Goal: Task Accomplishment & Management: Manage account settings

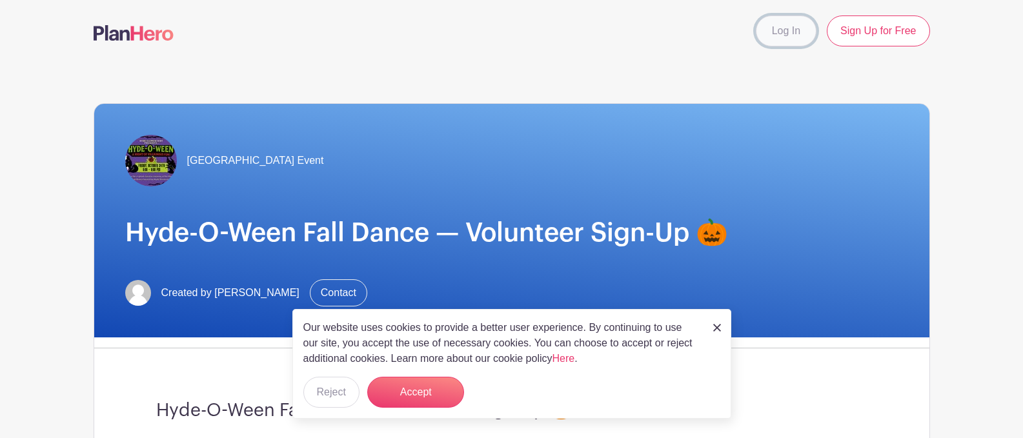
click at [785, 33] on link "Log In" at bounding box center [786, 30] width 61 height 31
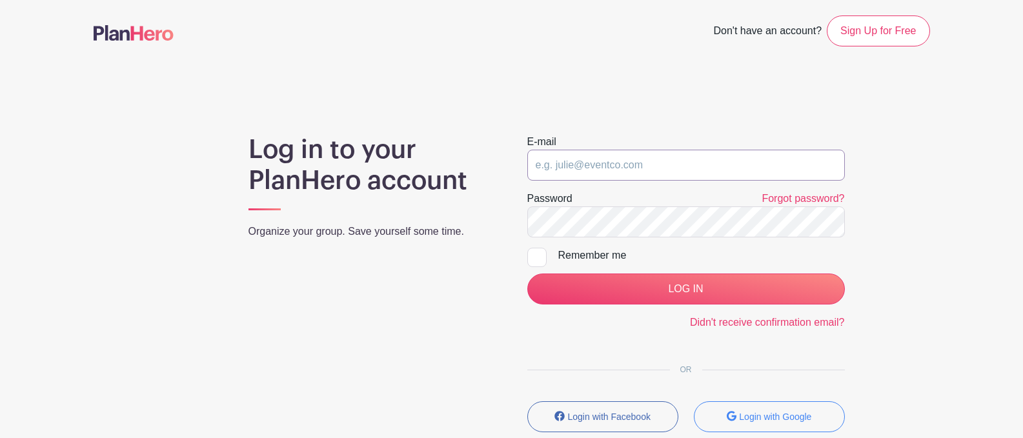
click at [545, 165] on input "email" at bounding box center [686, 165] width 318 height 31
type input "jaclyn_rod@outlook.com"
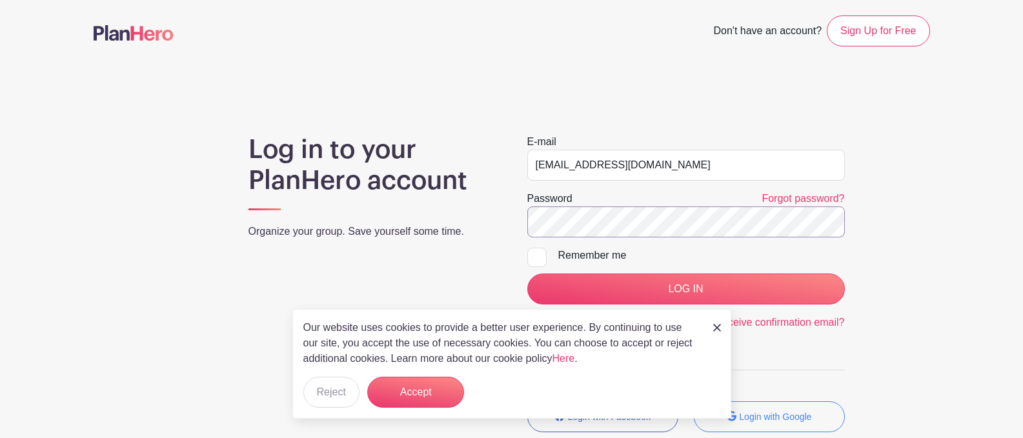
click at [527, 274] on input "LOG IN" at bounding box center [686, 289] width 318 height 31
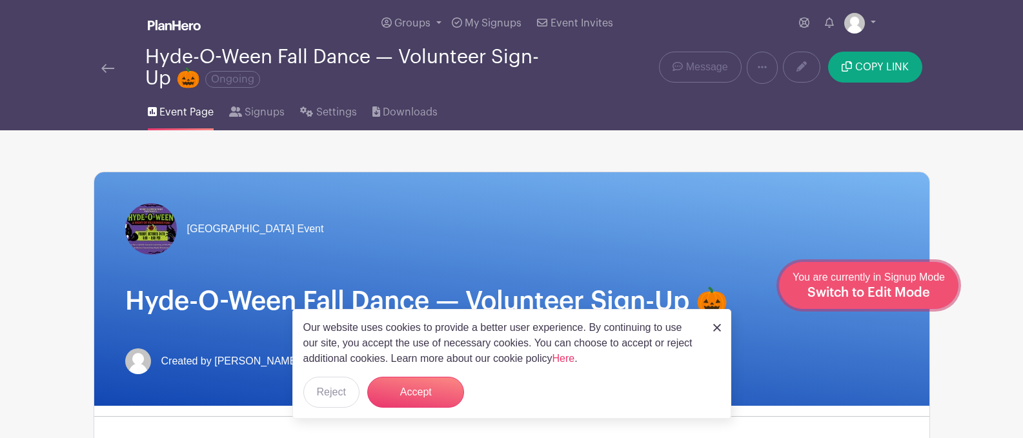
click at [926, 290] on span "Switch to Edit Mode" at bounding box center [868, 293] width 123 height 13
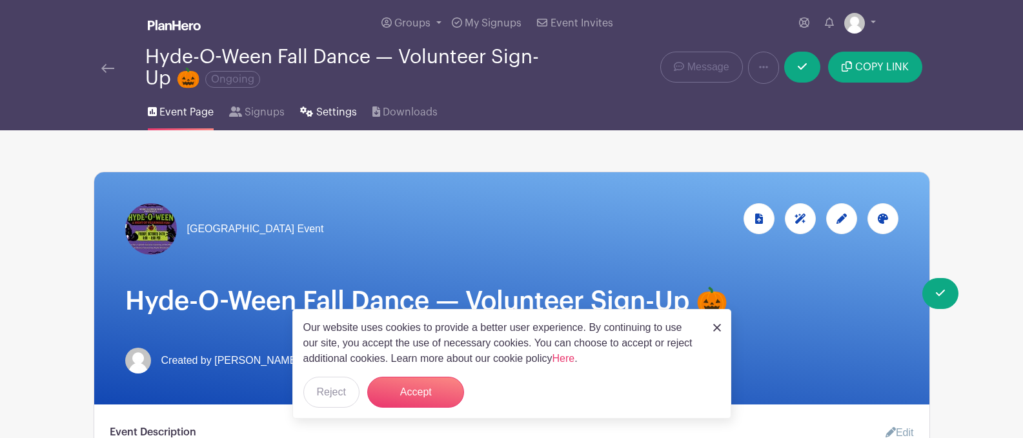
click at [323, 102] on link "Settings" at bounding box center [328, 109] width 56 height 41
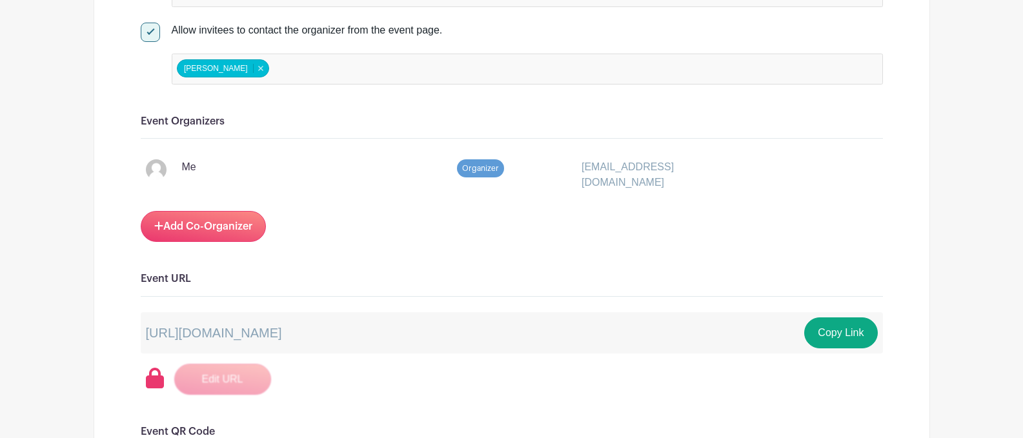
scroll to position [753, 0]
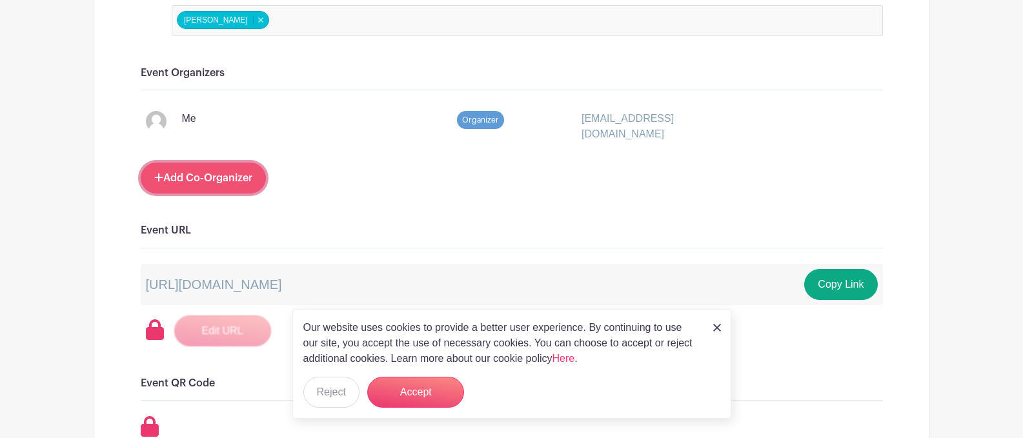
click at [205, 170] on link "Add Co-Organizer" at bounding box center [203, 178] width 125 height 31
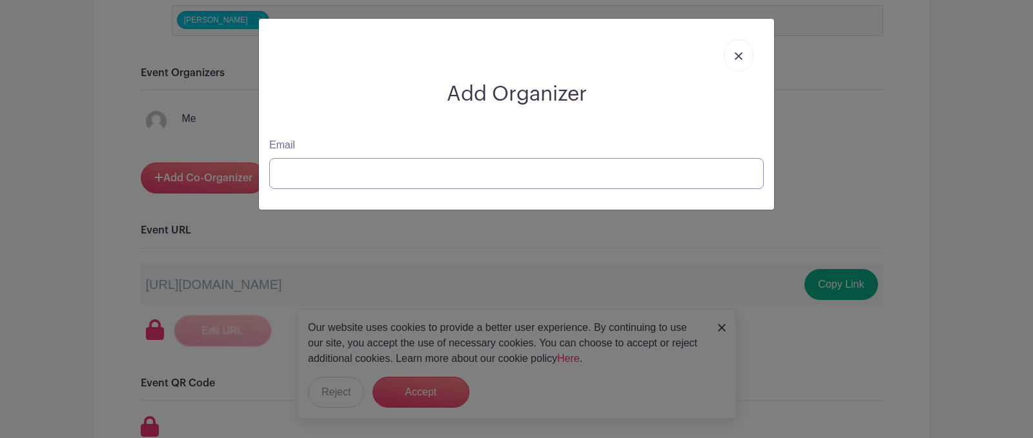
click at [321, 176] on input "Email" at bounding box center [516, 173] width 494 height 31
paste input "briannailand@aol.com"
type input "briannailand@aol.com"
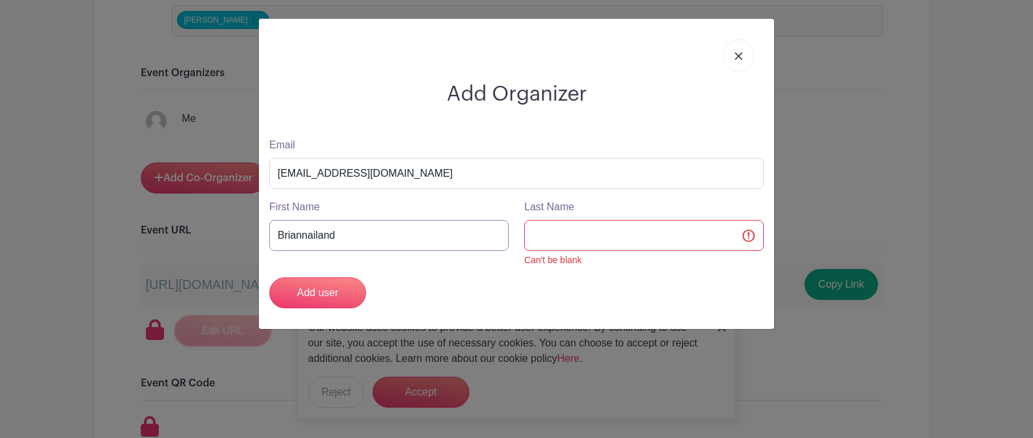
drag, startPoint x: 352, startPoint y: 239, endPoint x: 315, endPoint y: 237, distance: 36.8
click at [315, 237] on input "Briannailand" at bounding box center [388, 235] width 239 height 31
type input "Brianna"
click at [589, 237] on input "Last Name" at bounding box center [643, 235] width 239 height 31
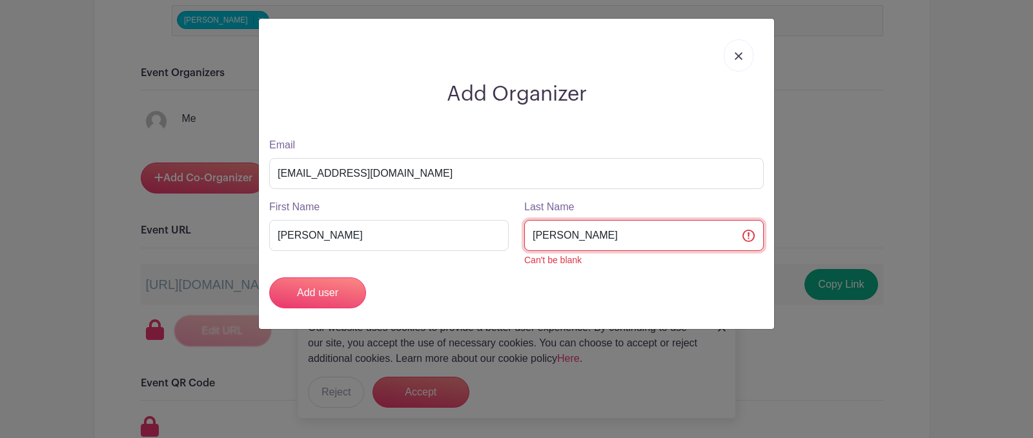
type input "Ernst"
click at [479, 292] on div "Add user" at bounding box center [516, 293] width 510 height 31
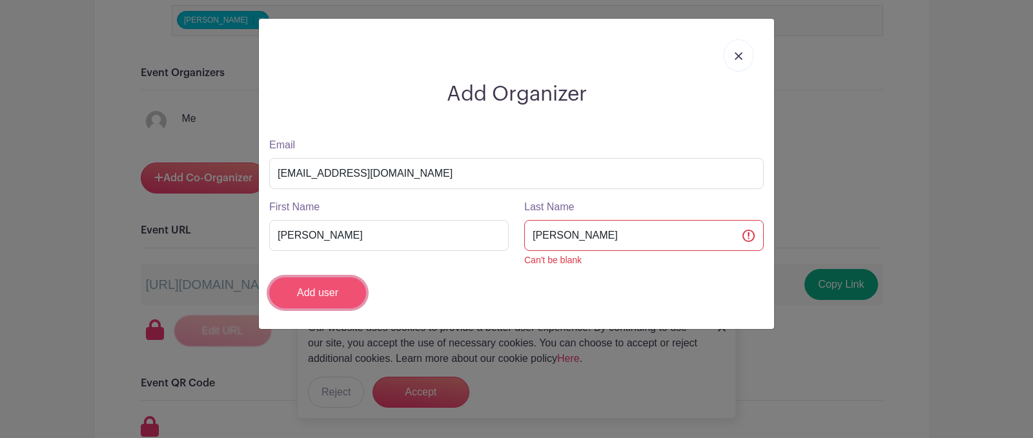
click at [339, 299] on input "Add user" at bounding box center [317, 293] width 97 height 31
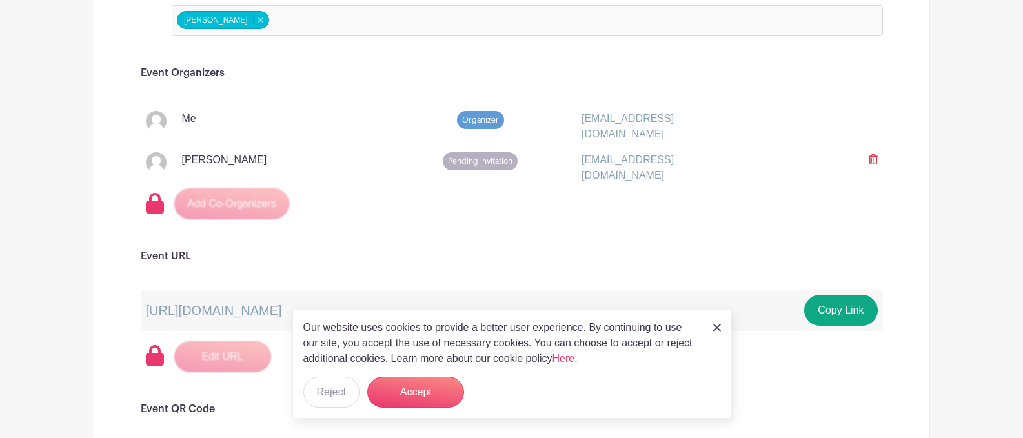
drag, startPoint x: 872, startPoint y: 157, endPoint x: 574, endPoint y: 8, distance: 333.4
click at [872, 157] on icon at bounding box center [873, 159] width 9 height 10
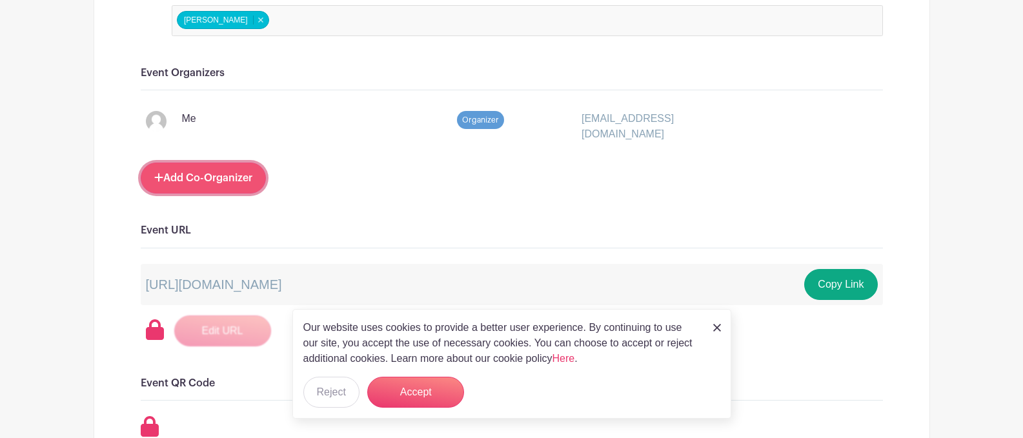
click at [197, 170] on link "Add Co-Organizer" at bounding box center [203, 178] width 125 height 31
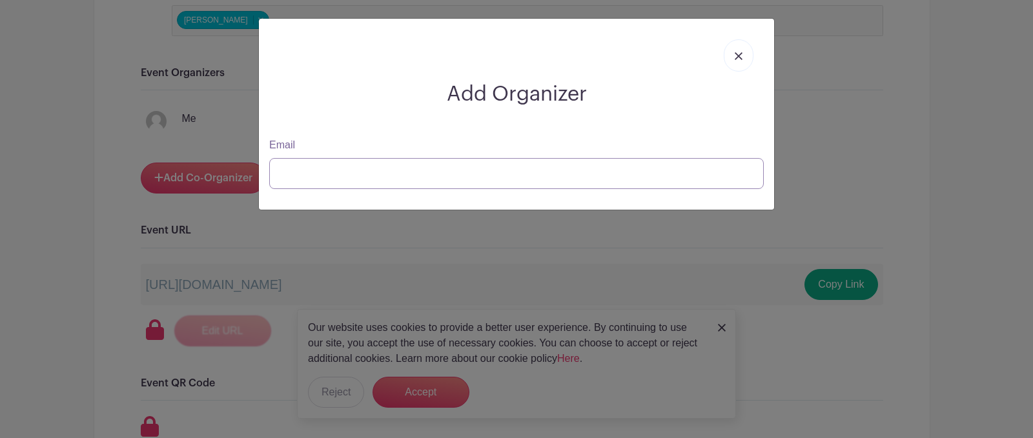
click at [323, 174] on input "Email" at bounding box center [516, 173] width 494 height 31
paste input "acdavila79@gmail.com"
type input "acdavila79@gmail.com"
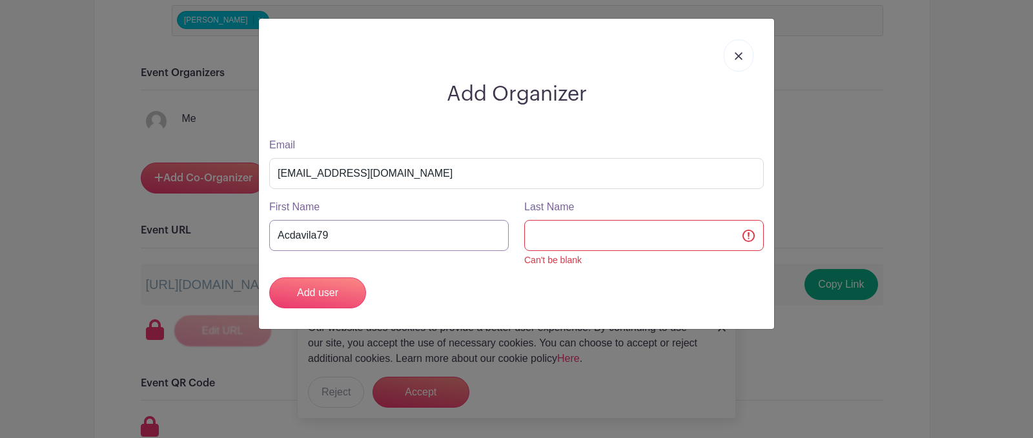
drag, startPoint x: 346, startPoint y: 234, endPoint x: 268, endPoint y: 231, distance: 77.5
click at [268, 231] on div "First Name Acdavila79" at bounding box center [388, 233] width 255 height 68
type input "Amanda"
click at [623, 245] on input "Last Name" at bounding box center [643, 235] width 239 height 31
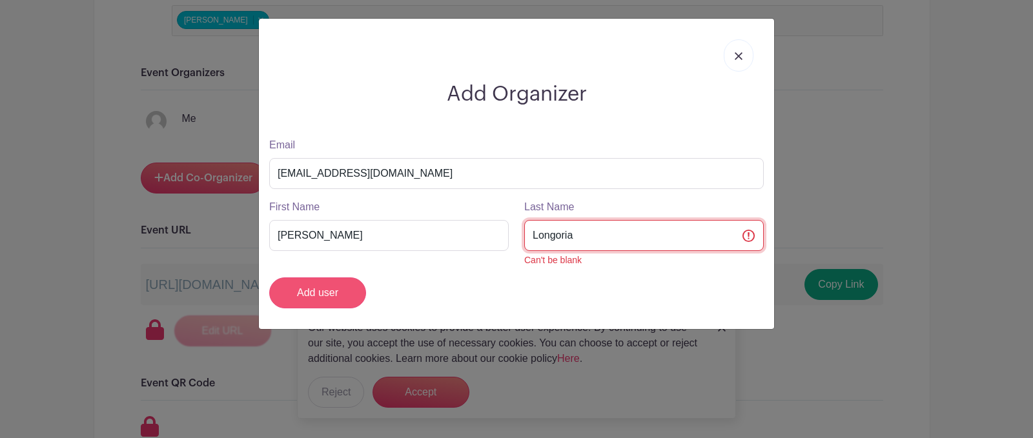
type input "Longoria"
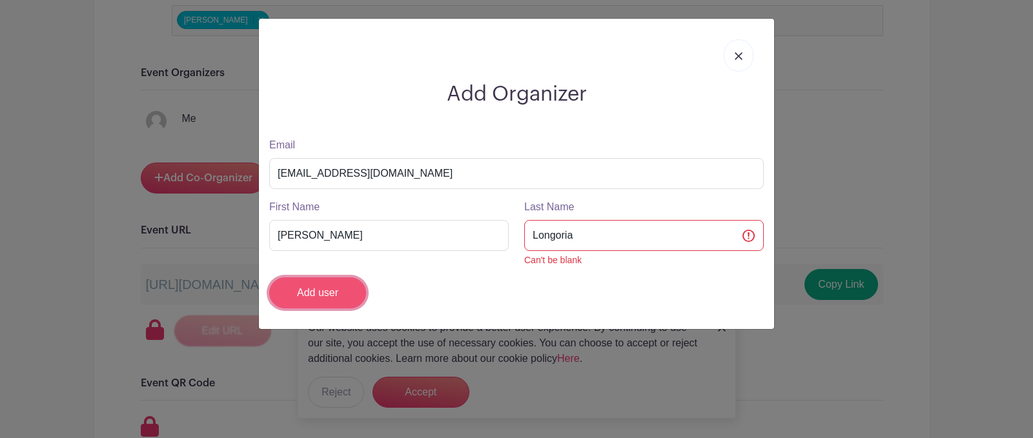
click at [301, 293] on input "Add user" at bounding box center [317, 293] width 97 height 31
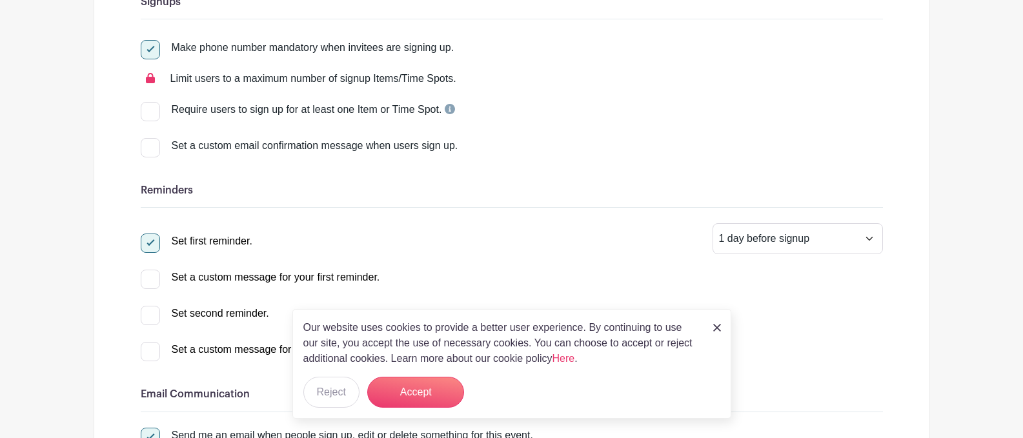
scroll to position [0, 0]
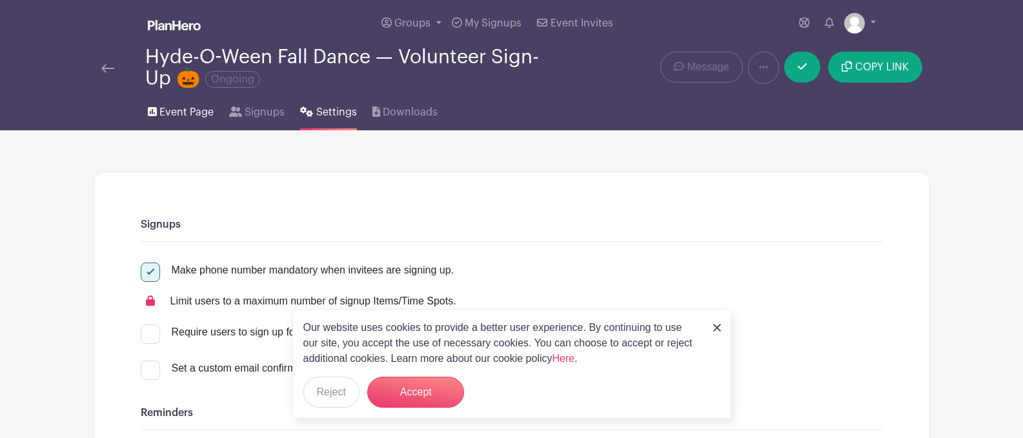
click at [180, 106] on span "Event Page" at bounding box center [186, 112] width 54 height 15
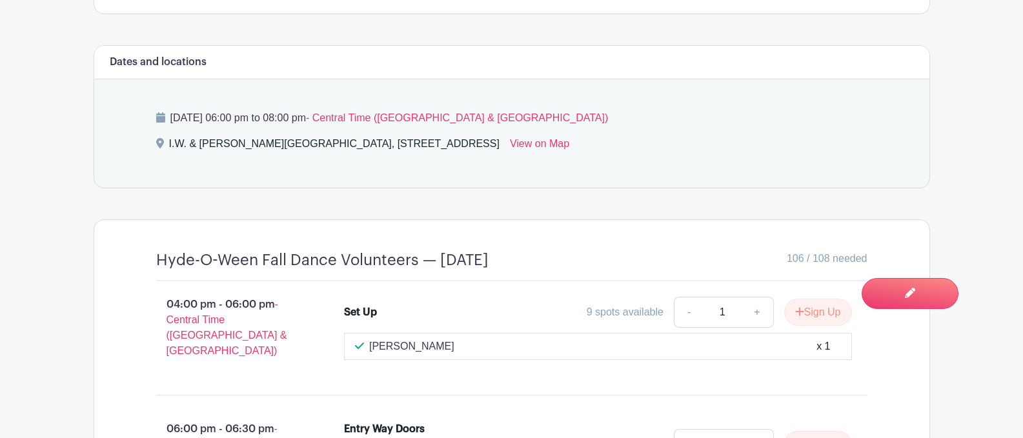
scroll to position [904, 0]
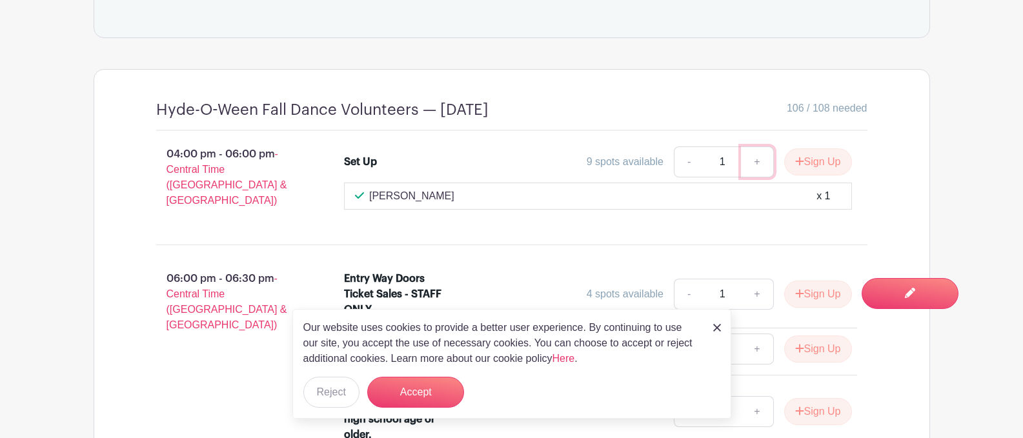
click at [753, 163] on link "+" at bounding box center [757, 162] width 32 height 31
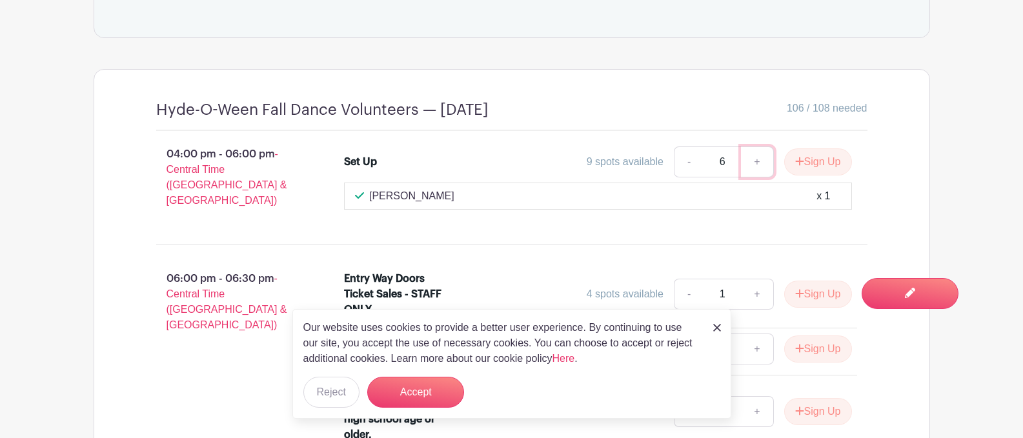
click at [753, 163] on link "+" at bounding box center [757, 162] width 32 height 31
type input "9"
click at [753, 163] on link "+" at bounding box center [757, 162] width 32 height 31
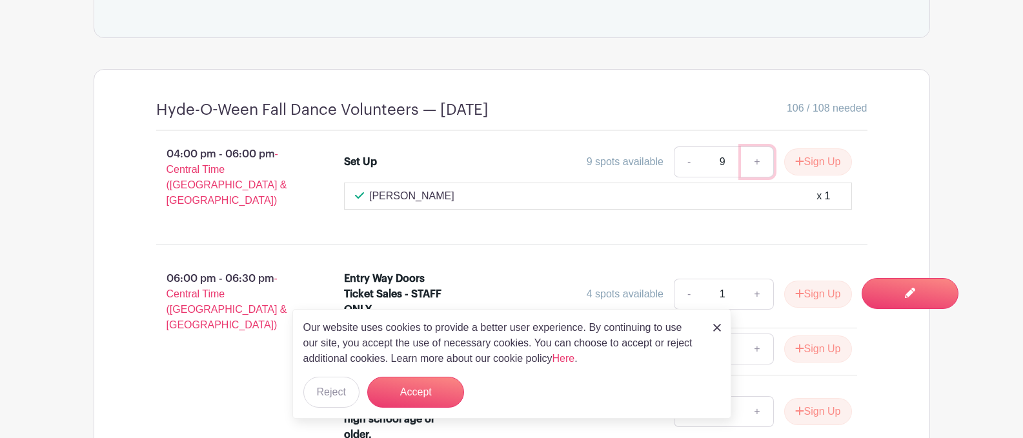
click at [753, 163] on link "+" at bounding box center [757, 162] width 32 height 31
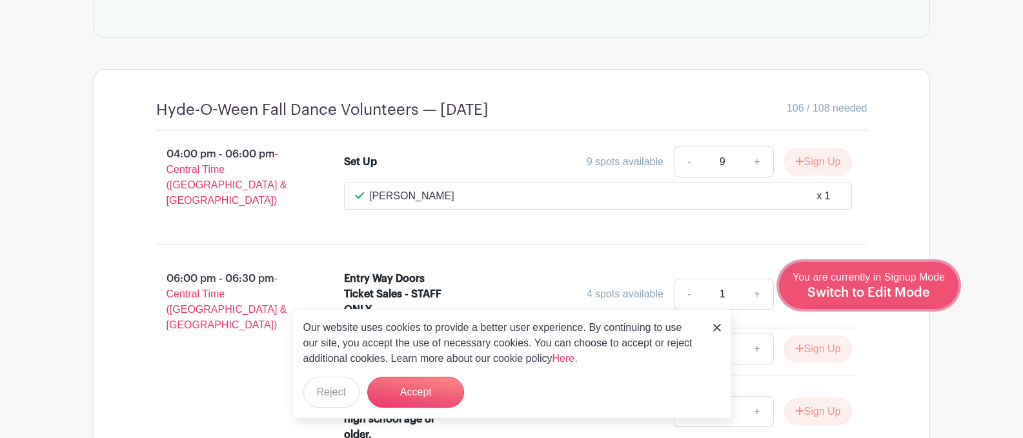
click at [914, 283] on div "You are currently in Signup Mode Switch to Edit Mode" at bounding box center [869, 286] width 152 height 32
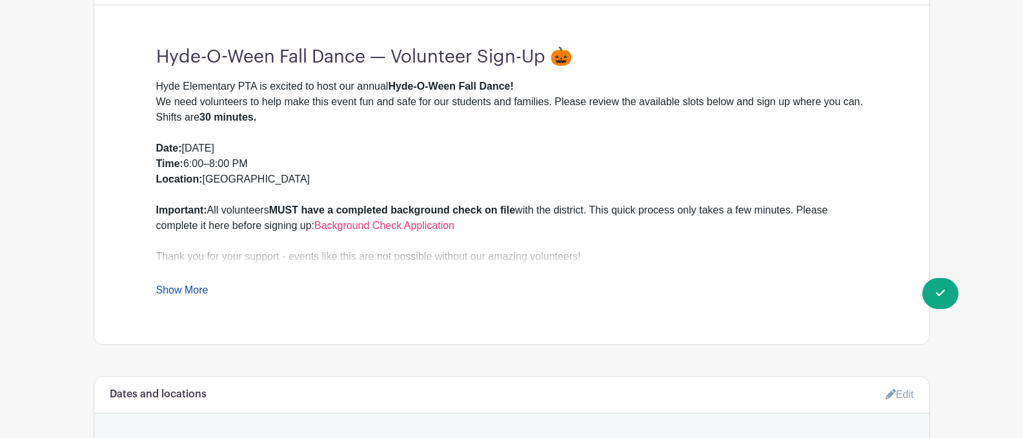
scroll to position [602, 0]
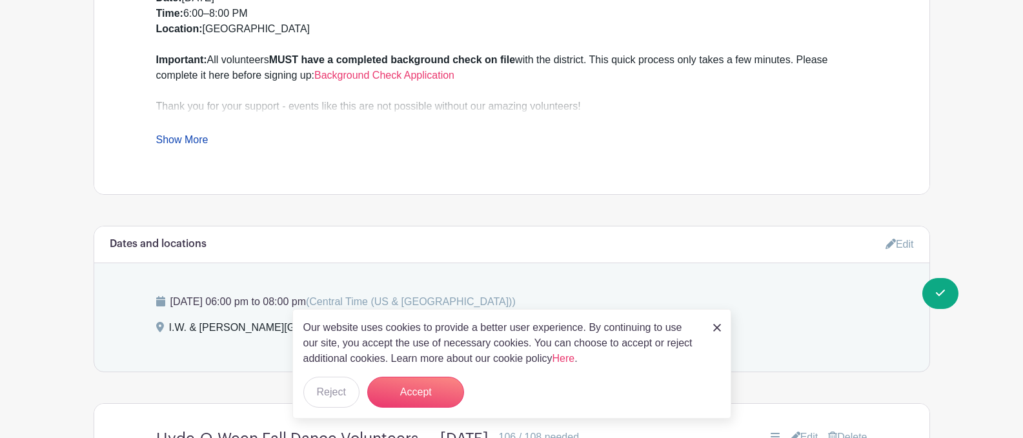
click at [887, 241] on icon at bounding box center [890, 244] width 10 height 10
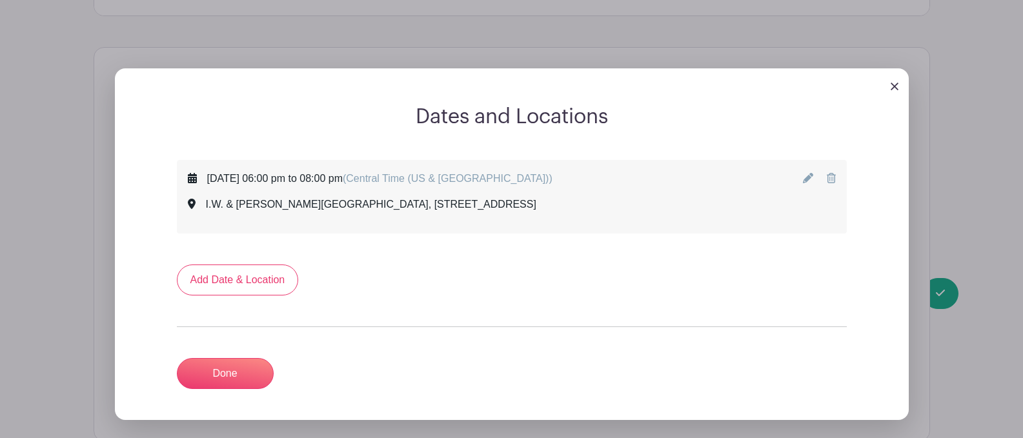
scroll to position [753, 0]
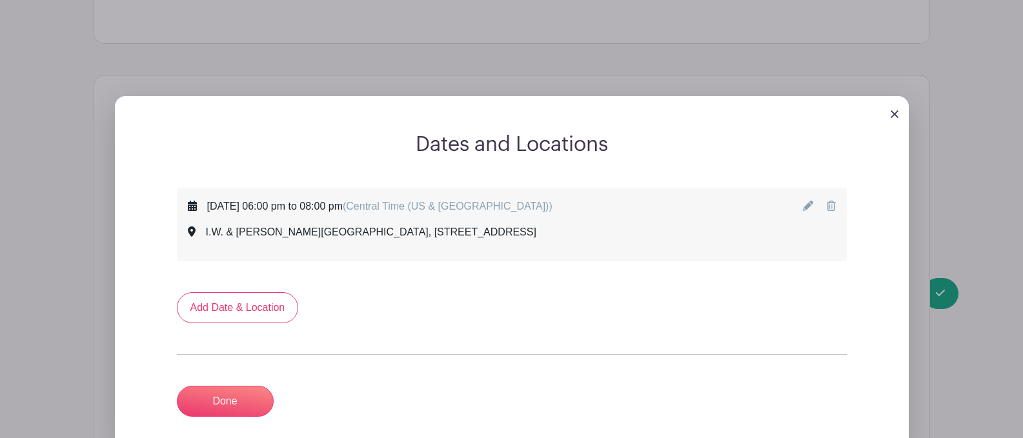
click at [889, 108] on div at bounding box center [512, 114] width 794 height 36
click at [889, 112] on div at bounding box center [512, 114] width 794 height 36
click at [891, 113] on img at bounding box center [895, 114] width 8 height 8
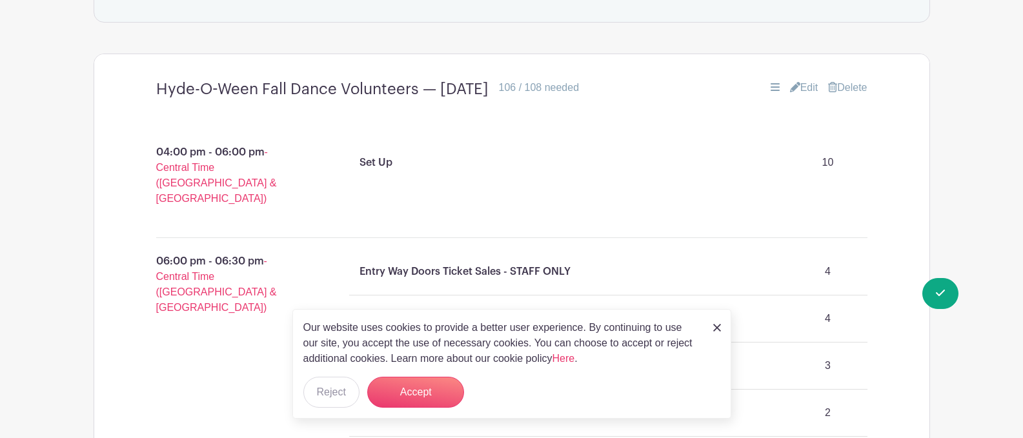
scroll to position [904, 0]
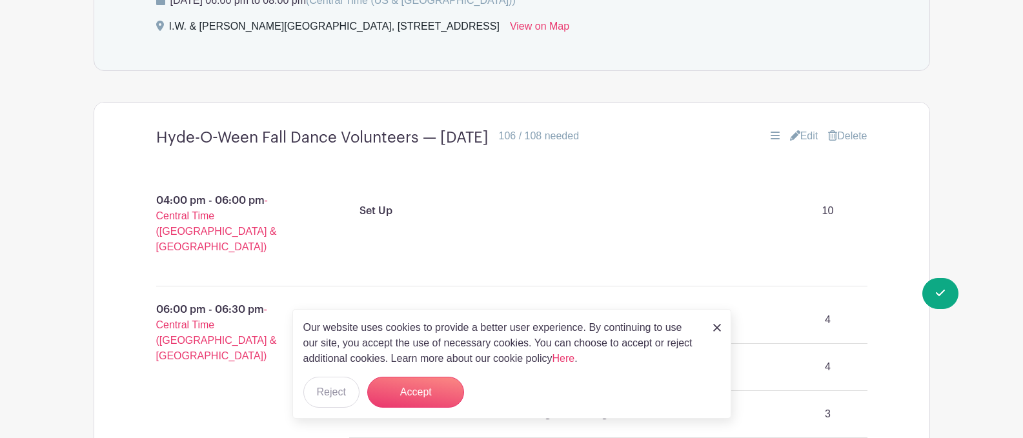
click at [803, 132] on link "Edit" at bounding box center [804, 135] width 28 height 15
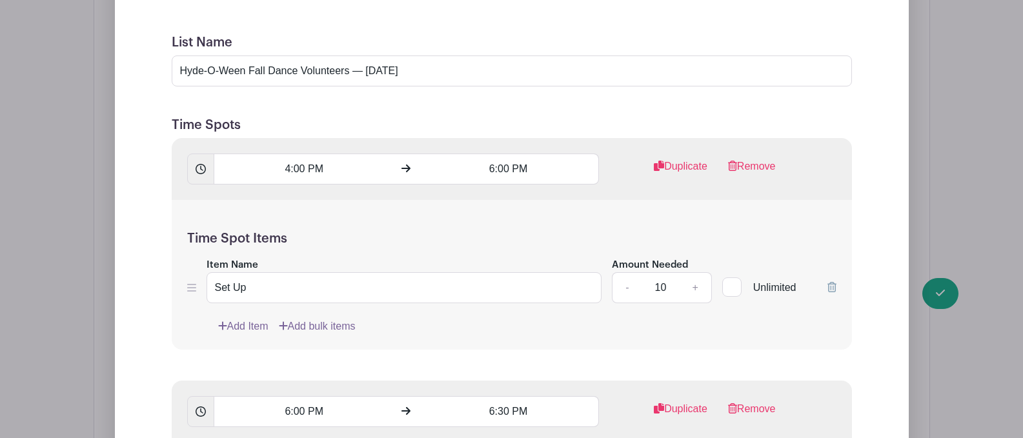
scroll to position [1205, 0]
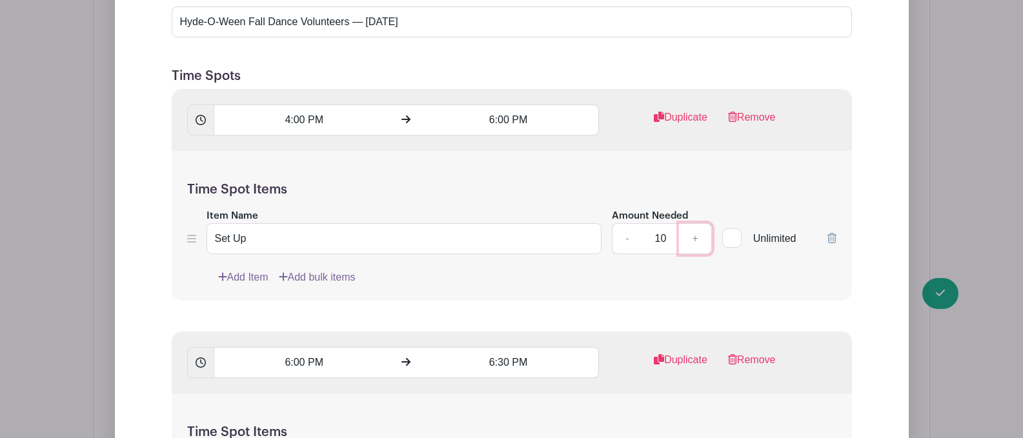
click at [694, 234] on link "+" at bounding box center [695, 238] width 32 height 31
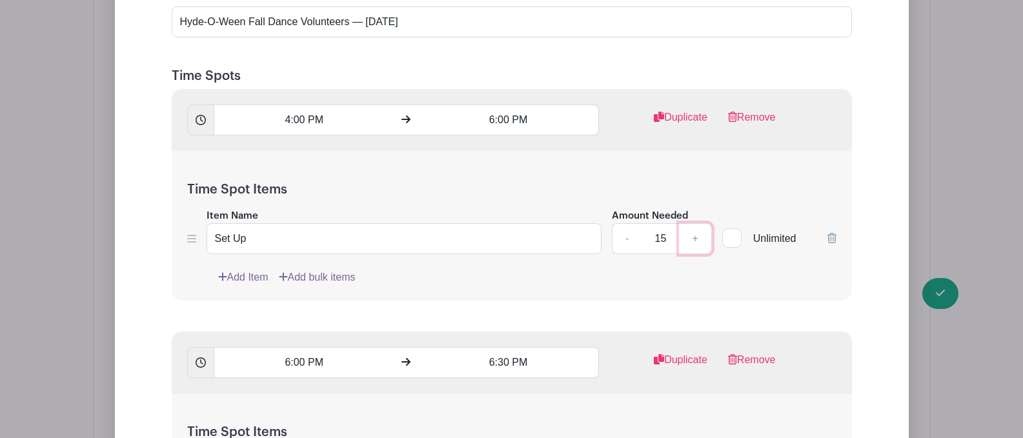
click at [694, 234] on link "+" at bounding box center [695, 238] width 32 height 31
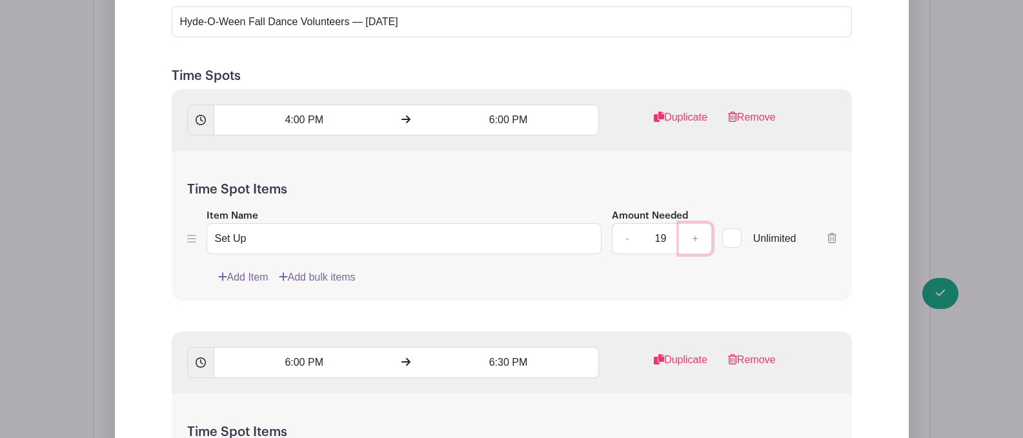
type input "20"
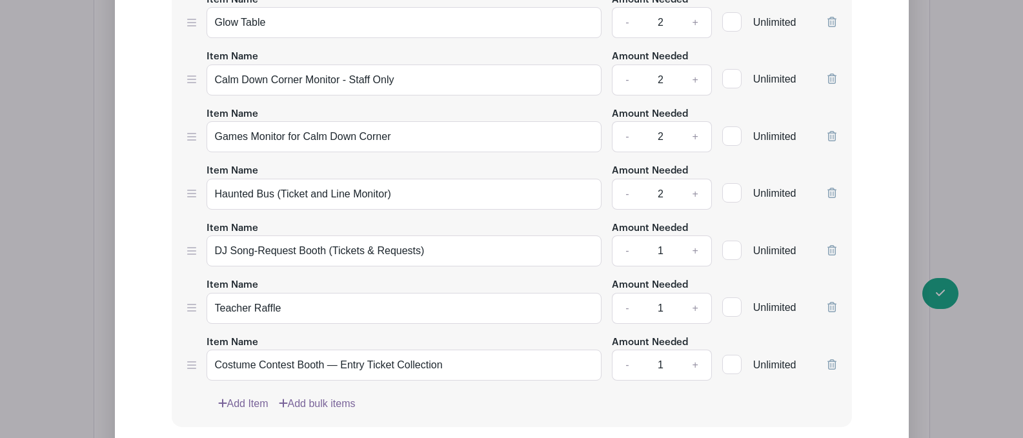
scroll to position [2109, 0]
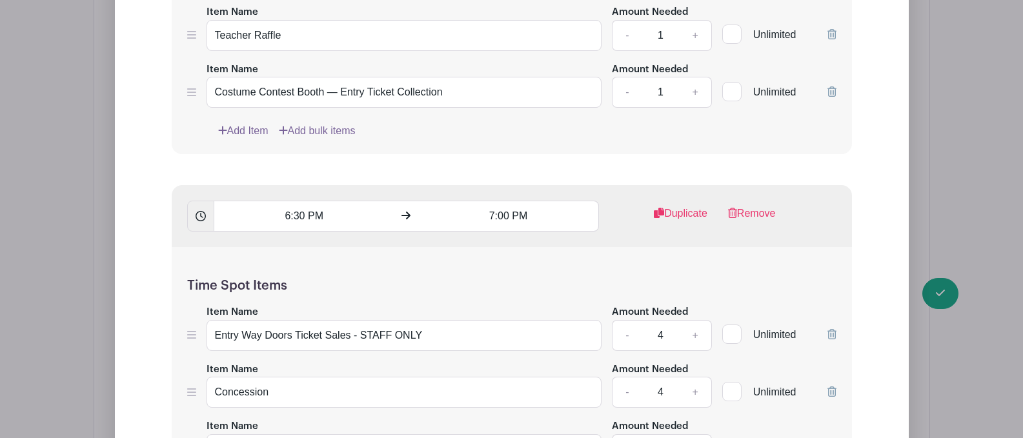
click at [252, 124] on link "Add Item" at bounding box center [243, 130] width 50 height 15
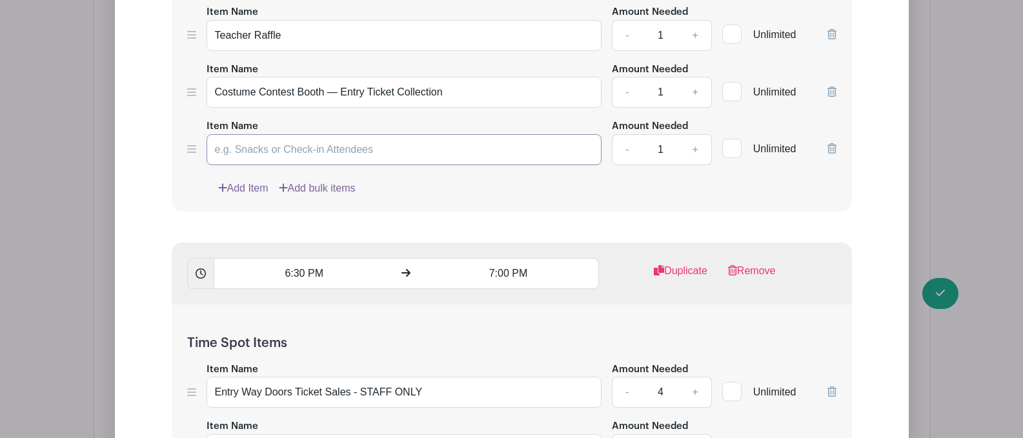
paste input "Trunk-or-Treat Helper"
type input "Trunk-or-Treat Helper"
click at [696, 148] on link "+" at bounding box center [695, 149] width 32 height 31
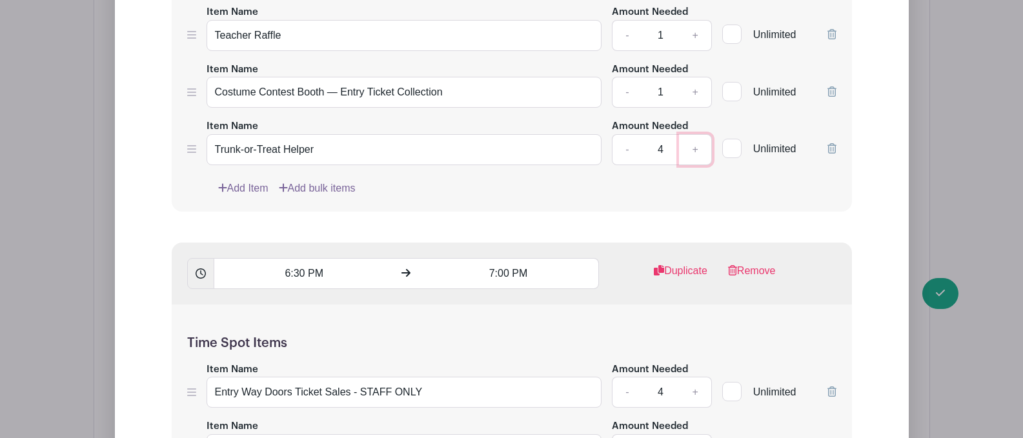
click at [696, 148] on link "+" at bounding box center [695, 149] width 32 height 31
click at [631, 152] on link "-" at bounding box center [627, 149] width 30 height 31
type input "5"
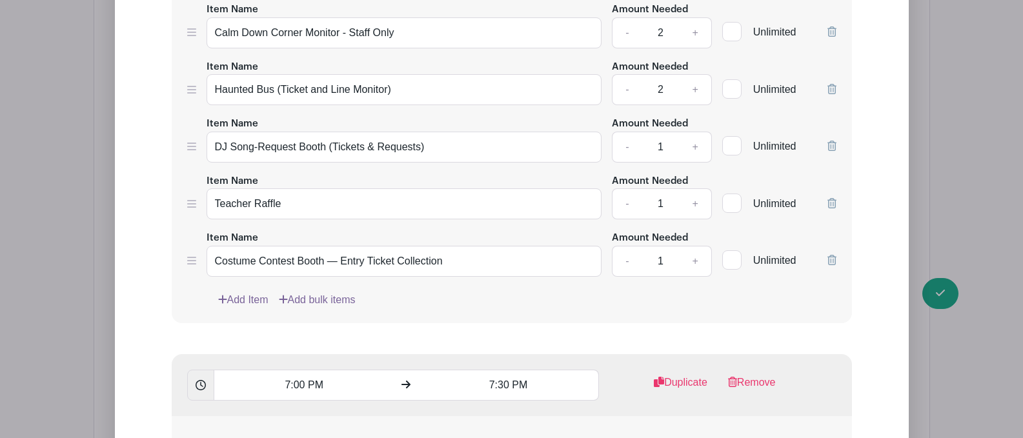
scroll to position [2761, 0]
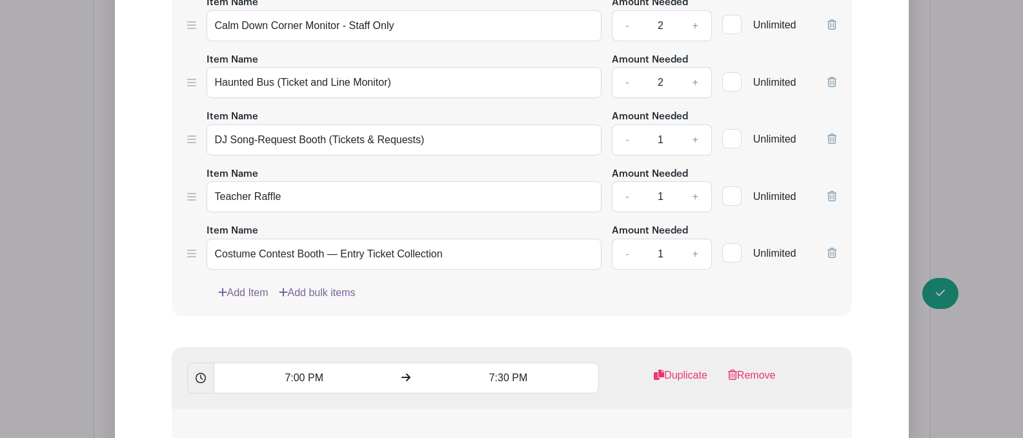
click at [250, 296] on link "Add Item" at bounding box center [243, 292] width 50 height 15
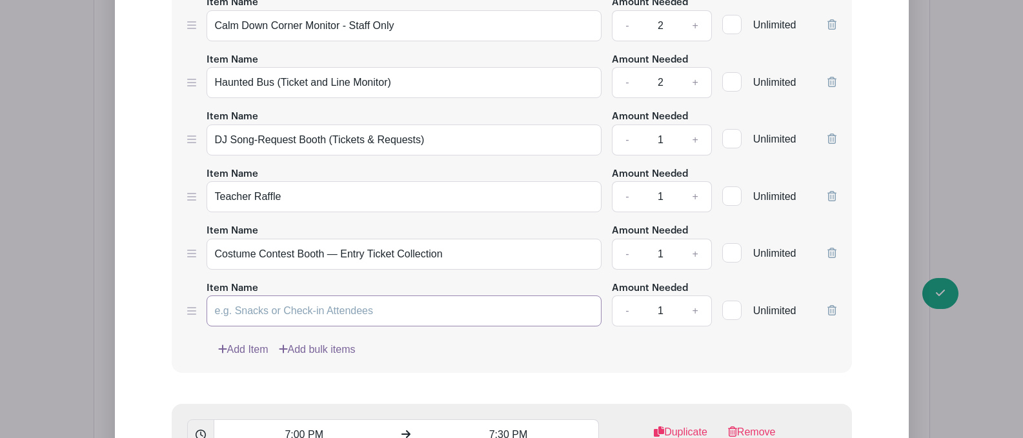
paste input "Trunk-or-Treat Helper"
type input "Trunk-or-Treat Helper"
click at [697, 308] on link "+" at bounding box center [695, 311] width 32 height 31
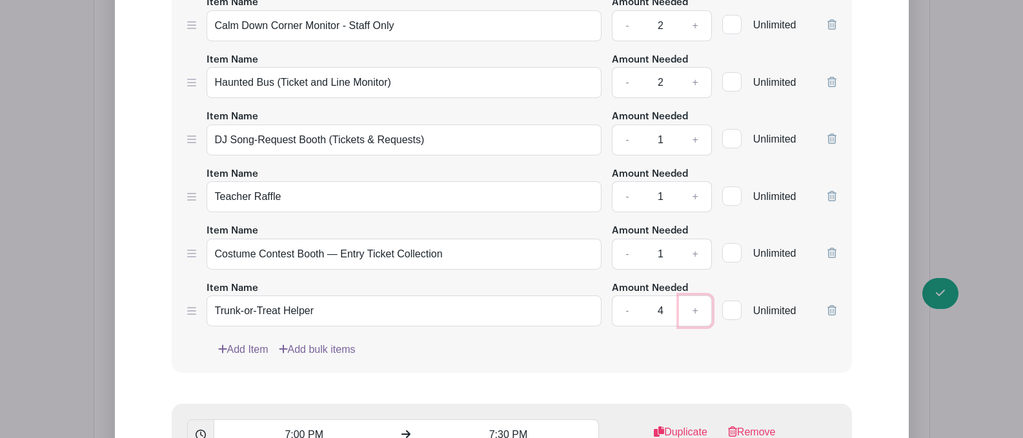
click at [697, 308] on link "+" at bounding box center [695, 311] width 32 height 31
click at [627, 318] on link "-" at bounding box center [627, 311] width 30 height 31
type input "5"
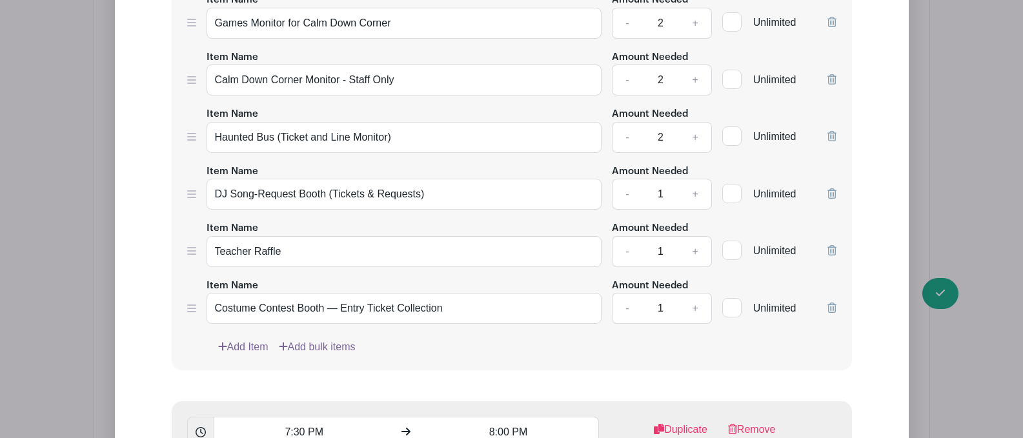
scroll to position [3570, 0]
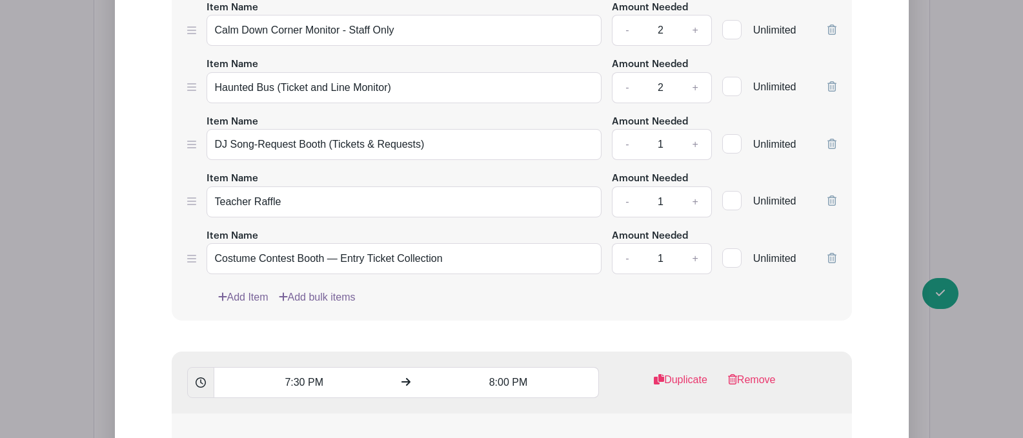
click at [234, 297] on link "Add Item" at bounding box center [243, 297] width 50 height 15
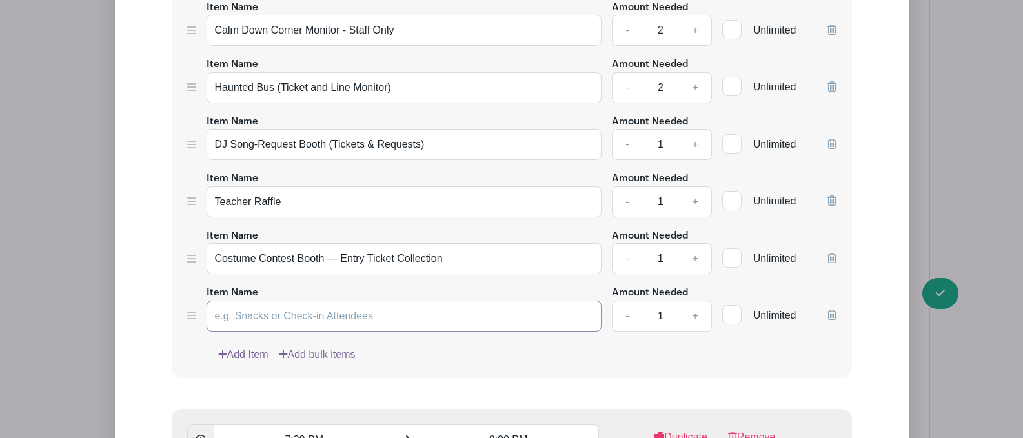
paste input "Trunk-or-Treat Helper"
type input "Trunk-or-Treat Helper"
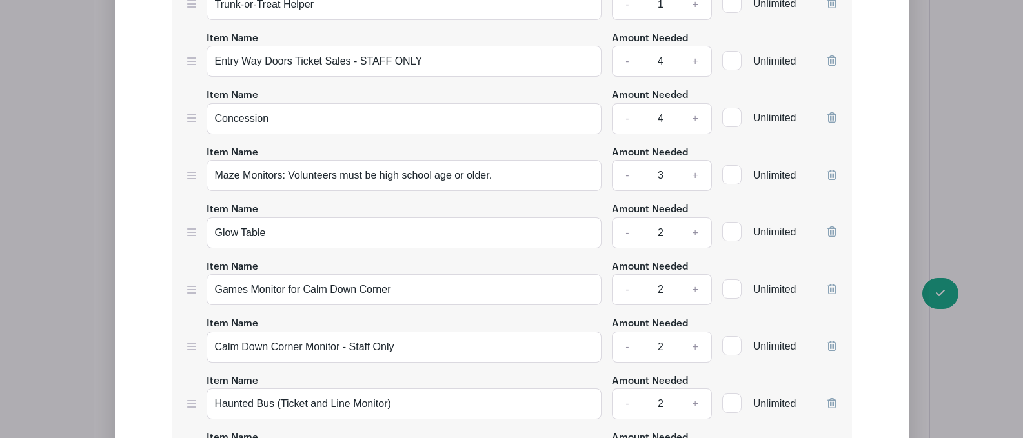
scroll to position [3270, 0]
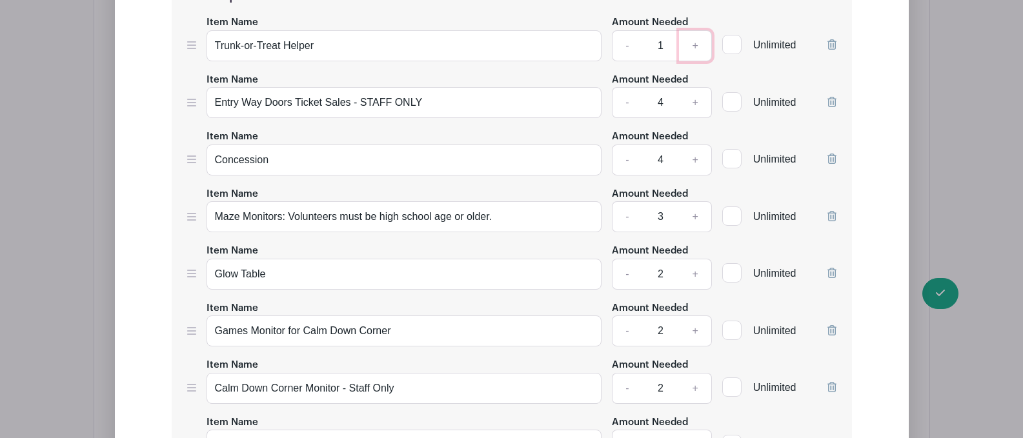
click at [690, 45] on link "+" at bounding box center [695, 45] width 32 height 31
type input "5"
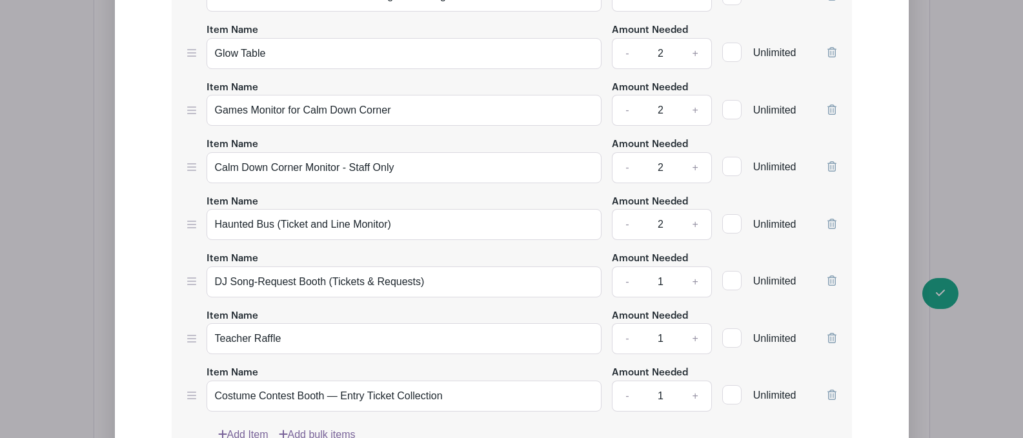
scroll to position [4323, 0]
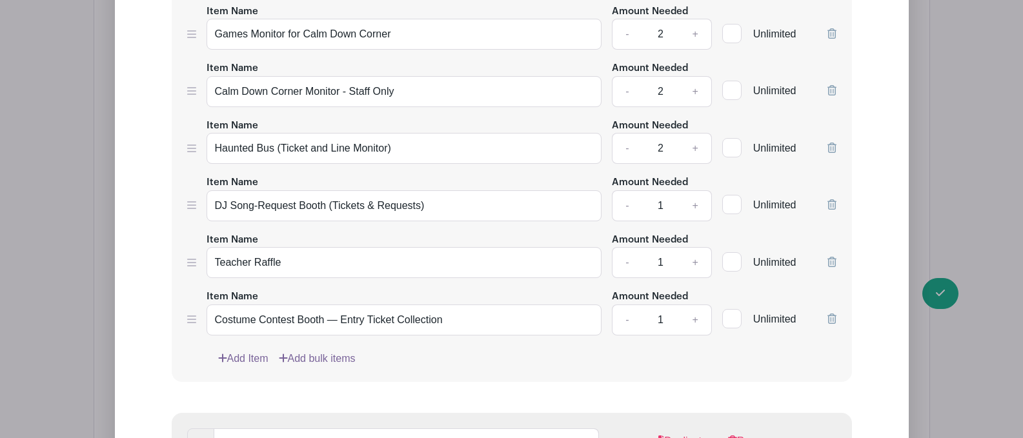
click at [240, 359] on link "Add Item" at bounding box center [243, 358] width 50 height 15
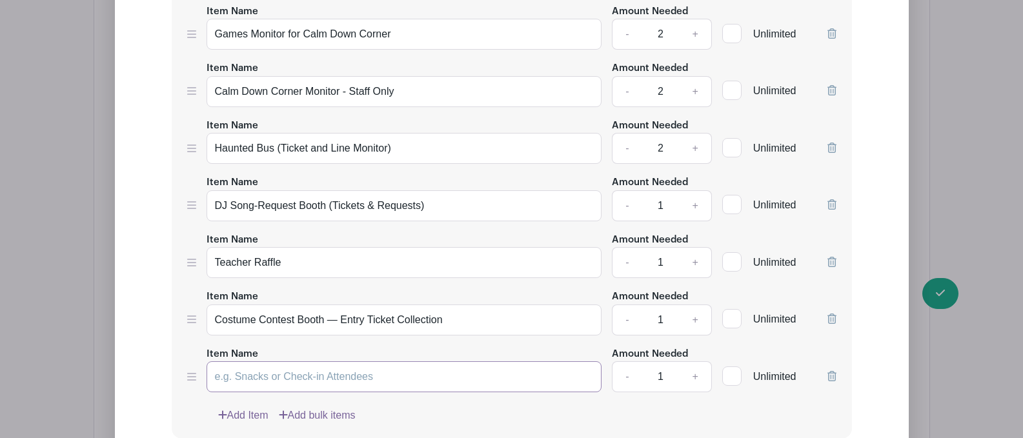
paste input "Trunk-or-Treat Helper"
type input "Trunk-or-Treat Helper"
click at [697, 380] on link "+" at bounding box center [695, 376] width 32 height 31
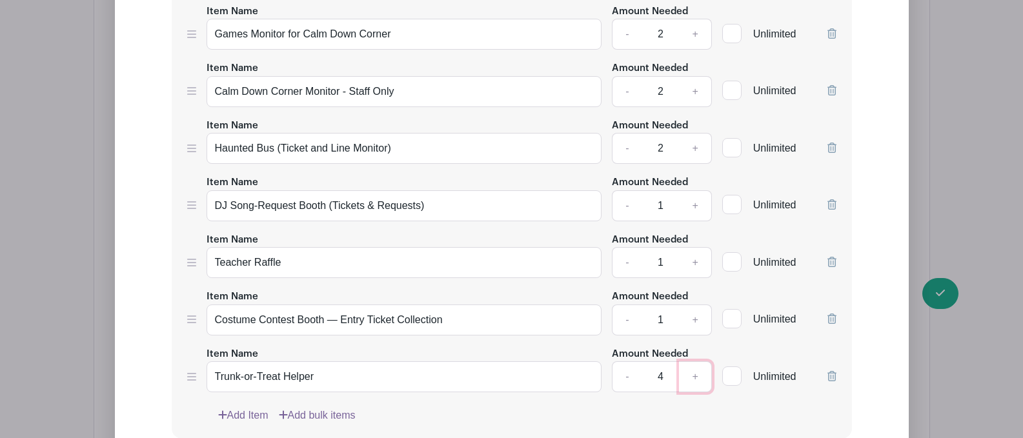
click at [697, 380] on link "+" at bounding box center [695, 376] width 32 height 31
type input "5"
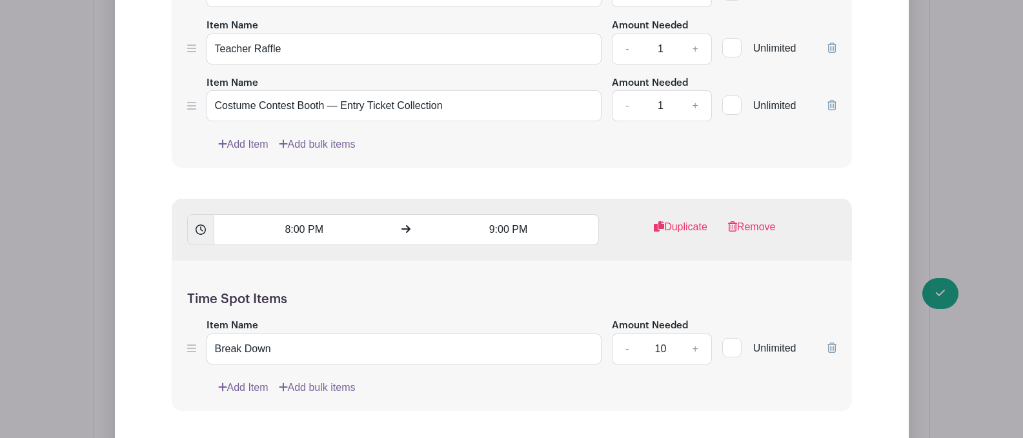
scroll to position [4625, 0]
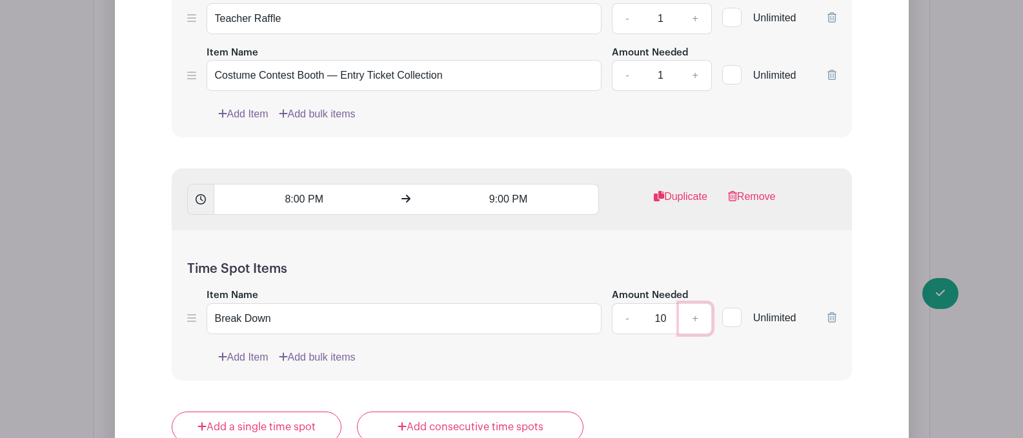
click at [695, 318] on link "+" at bounding box center [695, 318] width 32 height 31
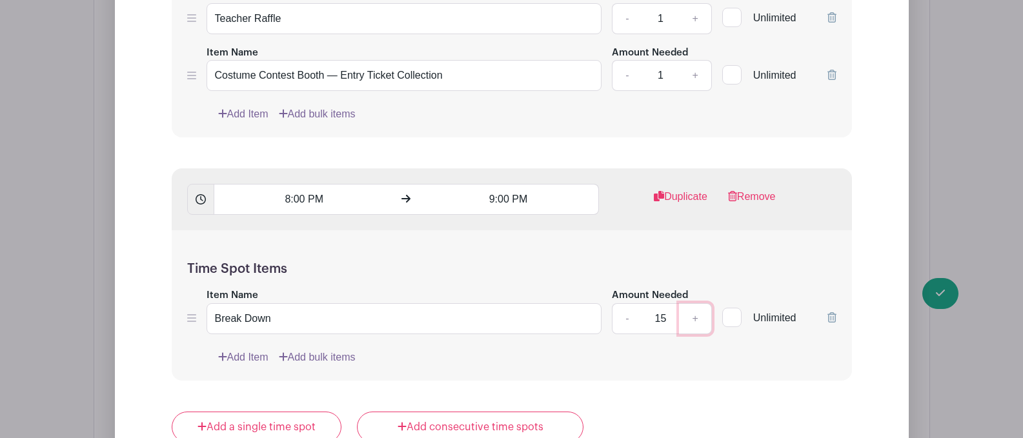
click at [695, 318] on link "+" at bounding box center [695, 318] width 32 height 31
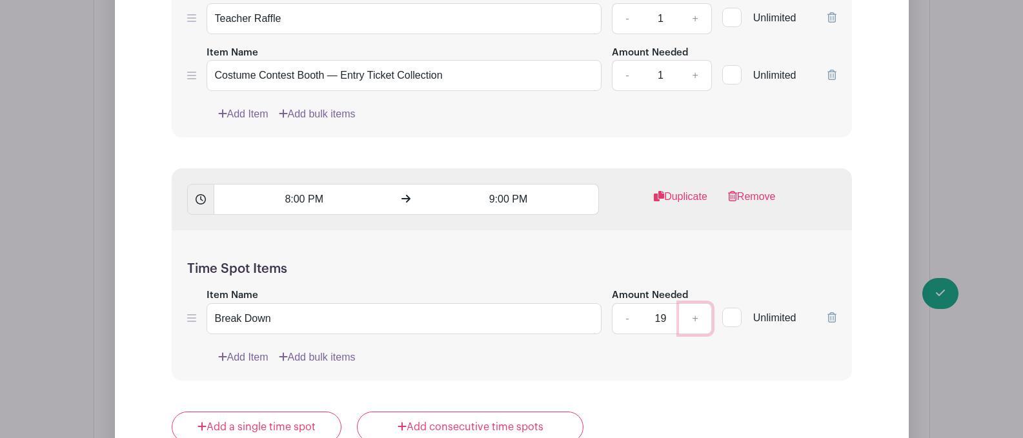
type input "20"
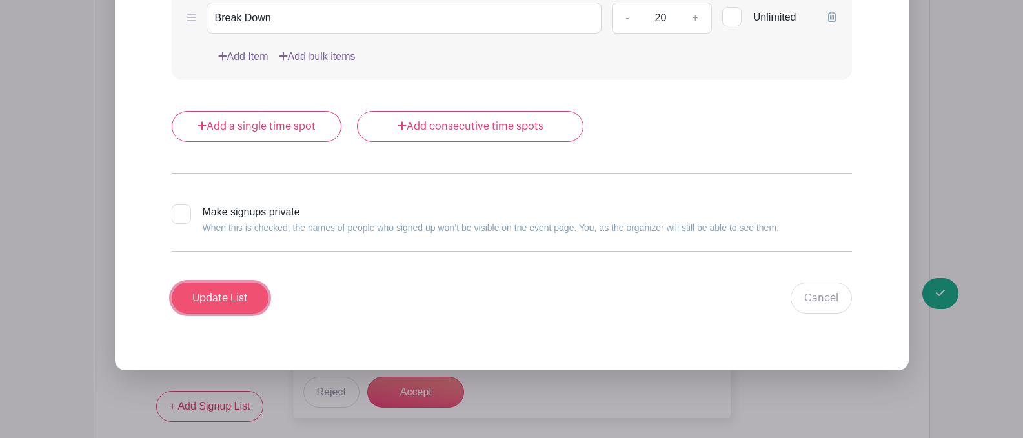
click at [220, 298] on input "Update List" at bounding box center [220, 298] width 97 height 31
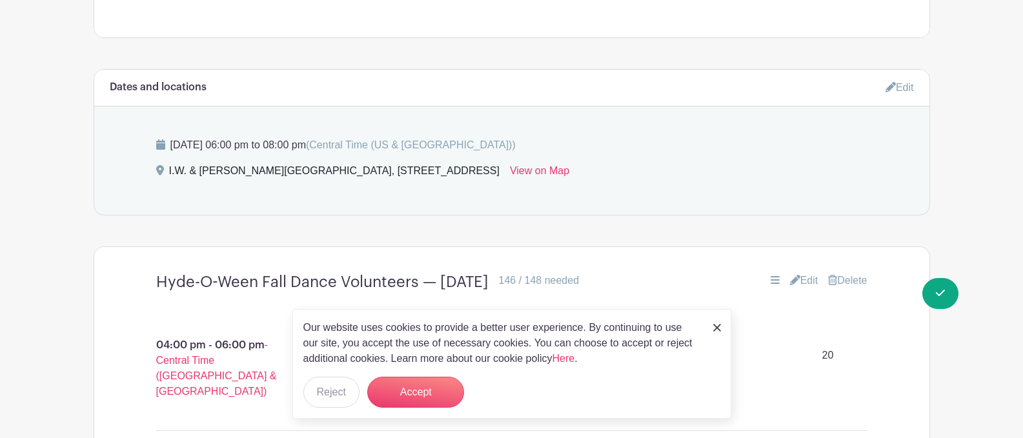
scroll to position [807, 0]
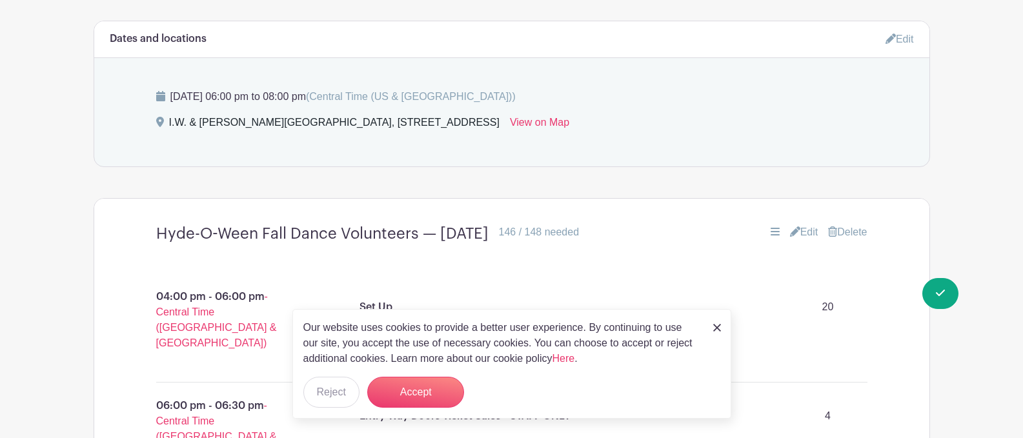
click at [797, 232] on link "Edit" at bounding box center [804, 232] width 28 height 15
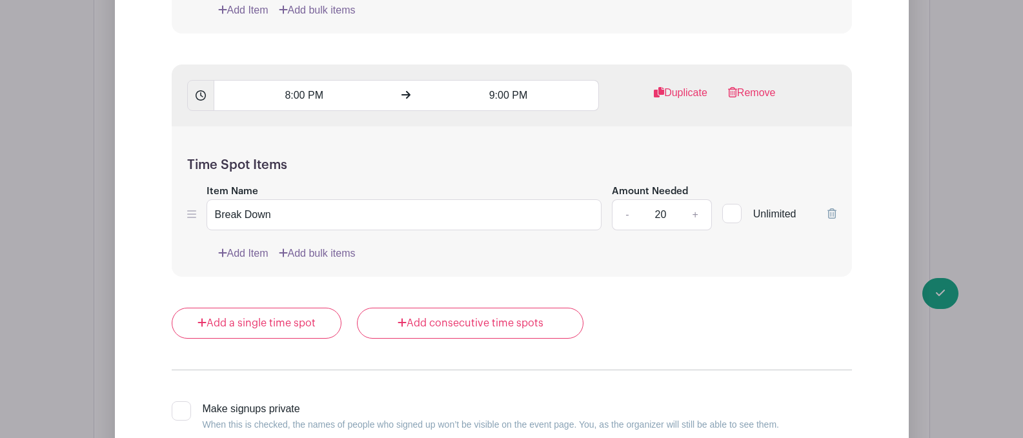
scroll to position [4770, 0]
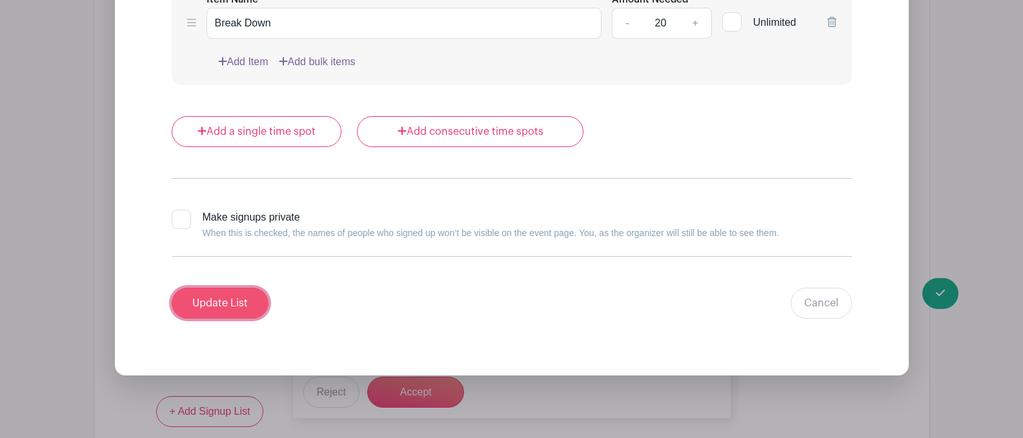
click at [223, 303] on input "Update List" at bounding box center [220, 303] width 97 height 31
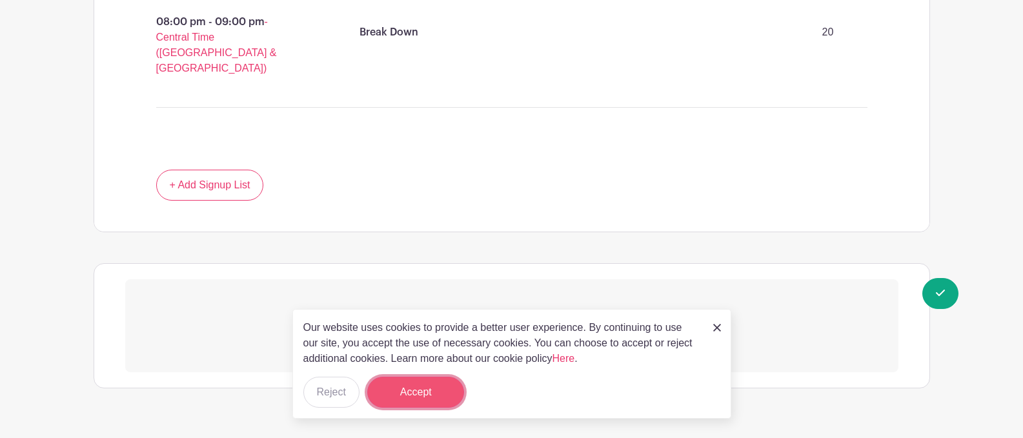
click at [418, 395] on button "Accept" at bounding box center [415, 392] width 97 height 31
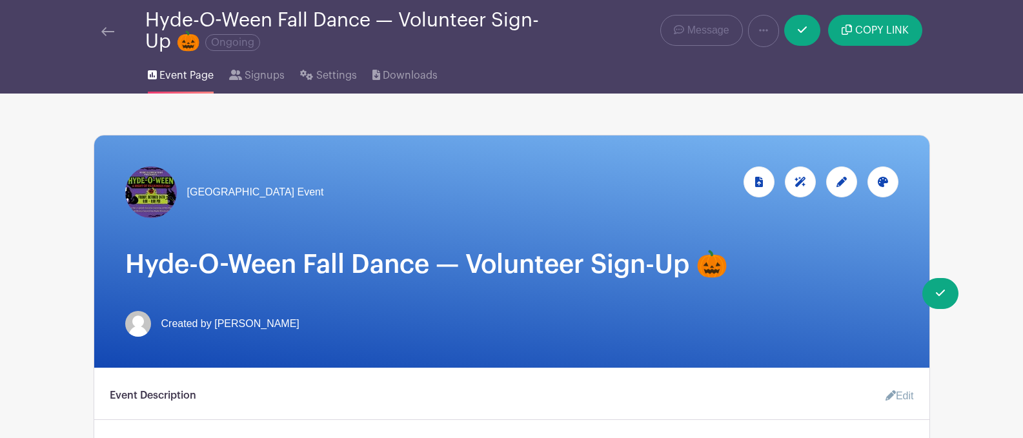
scroll to position [0, 0]
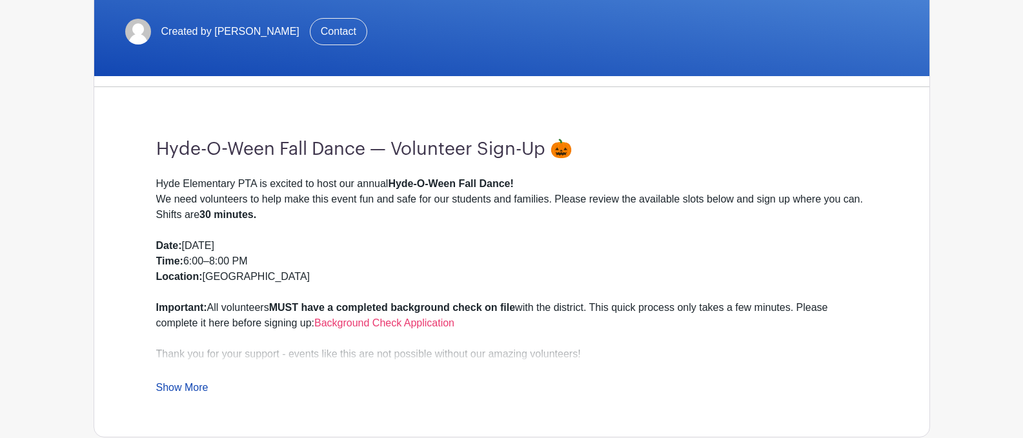
scroll to position [301, 0]
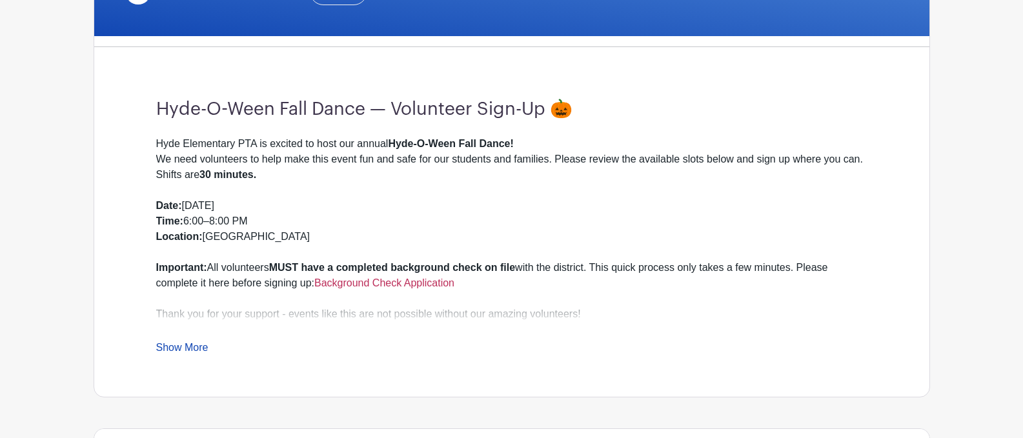
click at [370, 278] on link "Background Check Application" at bounding box center [384, 283] width 140 height 11
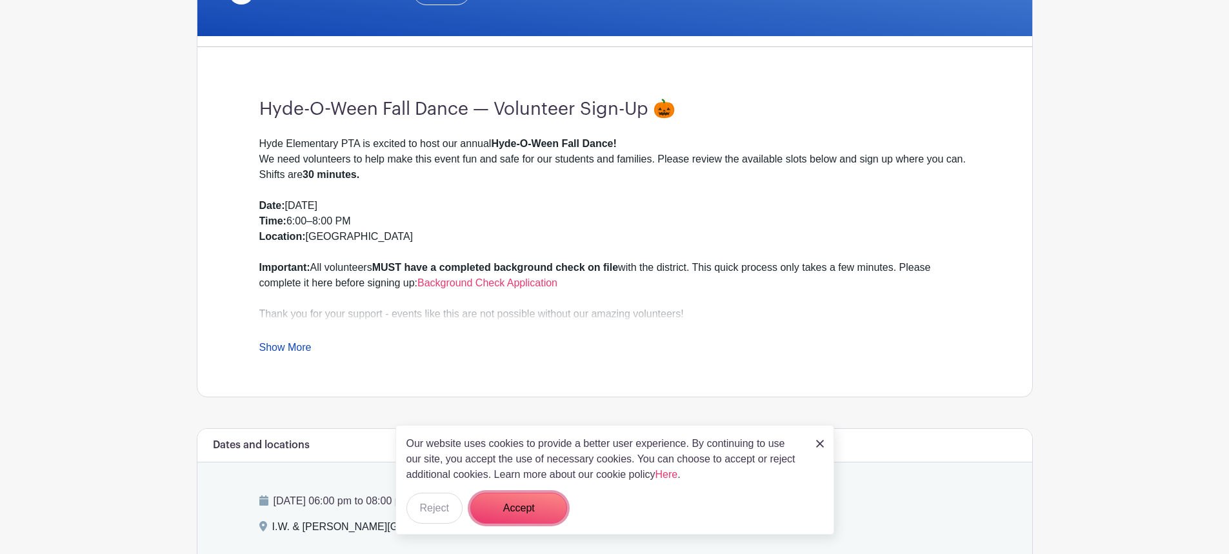
drag, startPoint x: 538, startPoint y: 503, endPoint x: 560, endPoint y: 483, distance: 29.7
click at [538, 503] on button "Accept" at bounding box center [518, 508] width 97 height 31
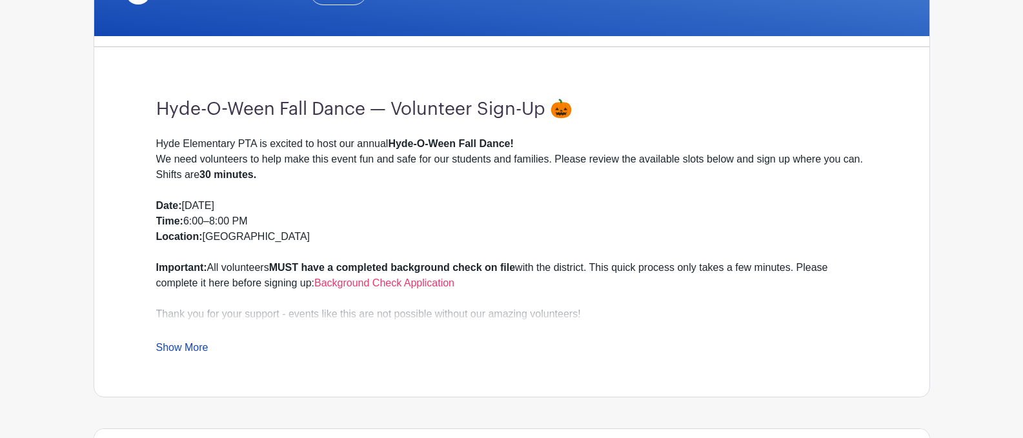
drag, startPoint x: 1210, startPoint y: 320, endPoint x: 836, endPoint y: 125, distance: 422.3
